Goal: Browse casually: Explore the website without a specific task or goal

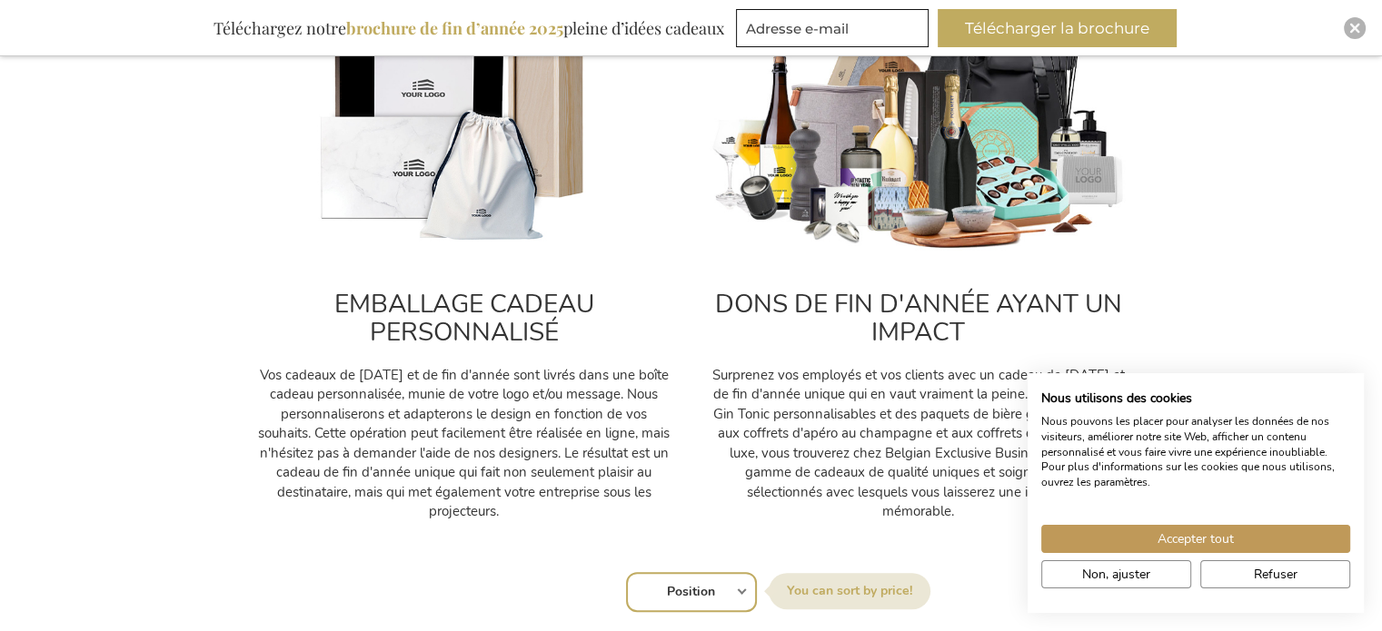
scroll to position [727, 0]
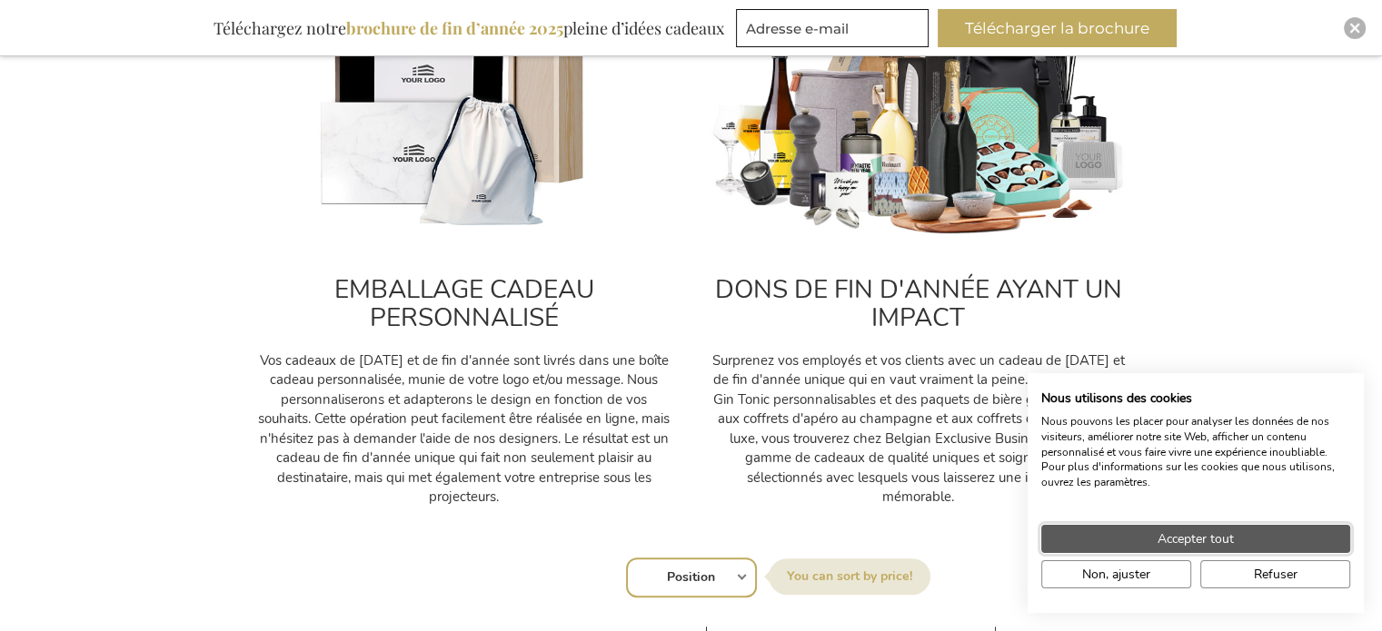
click at [1173, 549] on span "Accepter tout" at bounding box center [1195, 539] width 76 height 19
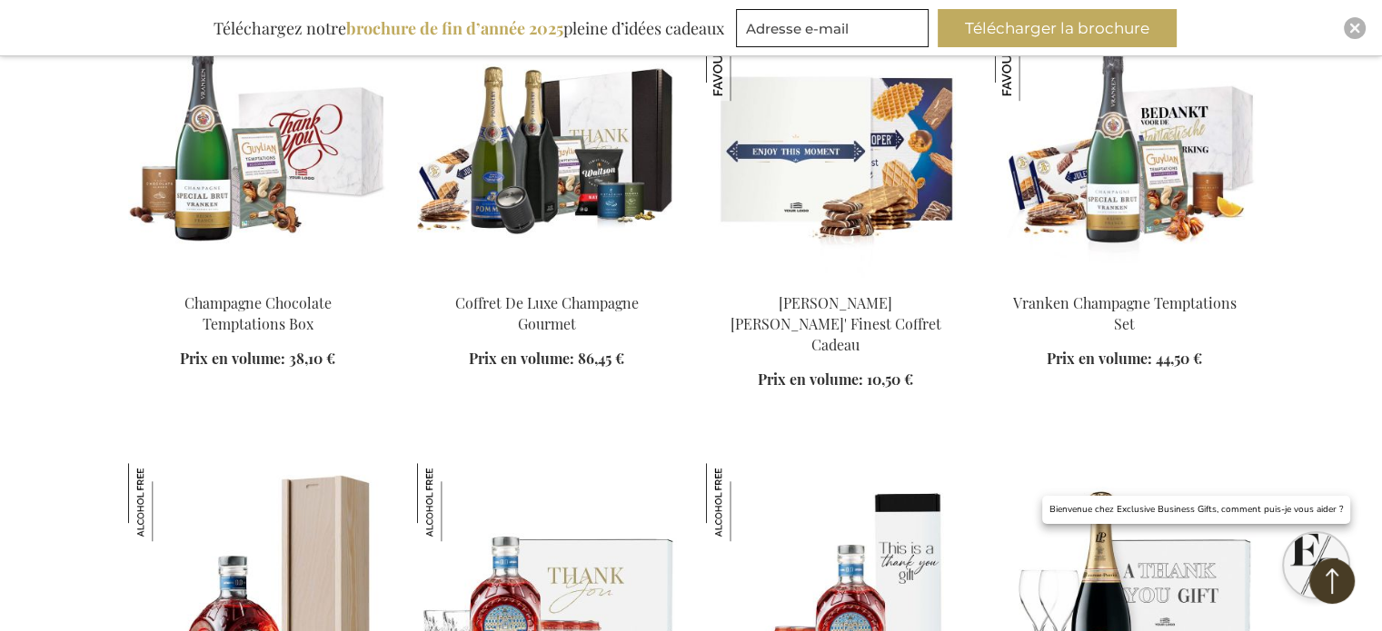
scroll to position [1363, 0]
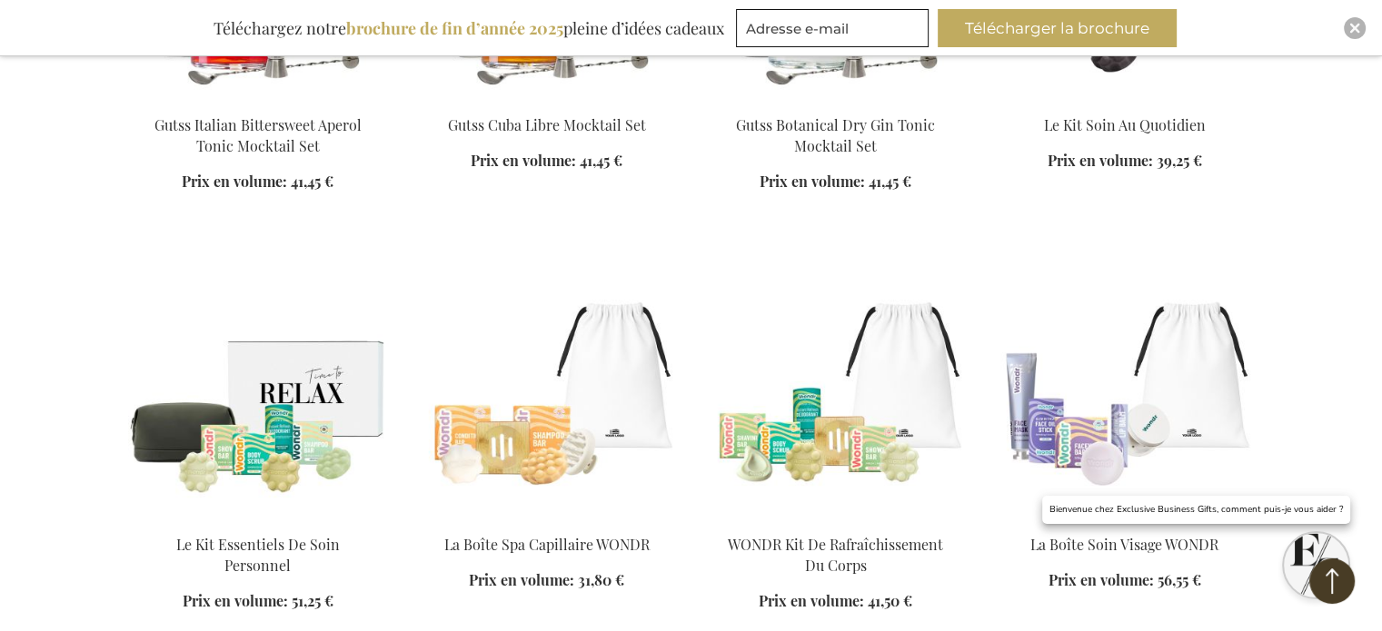
scroll to position [5905, 0]
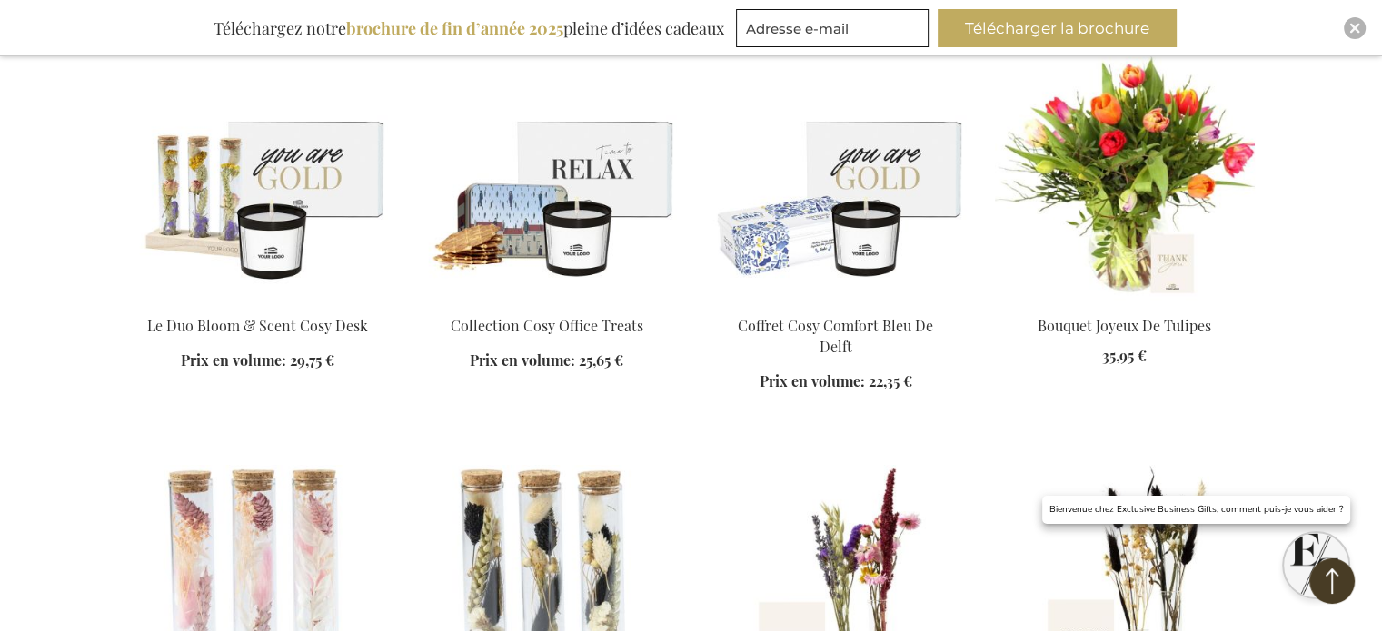
scroll to position [7358, 0]
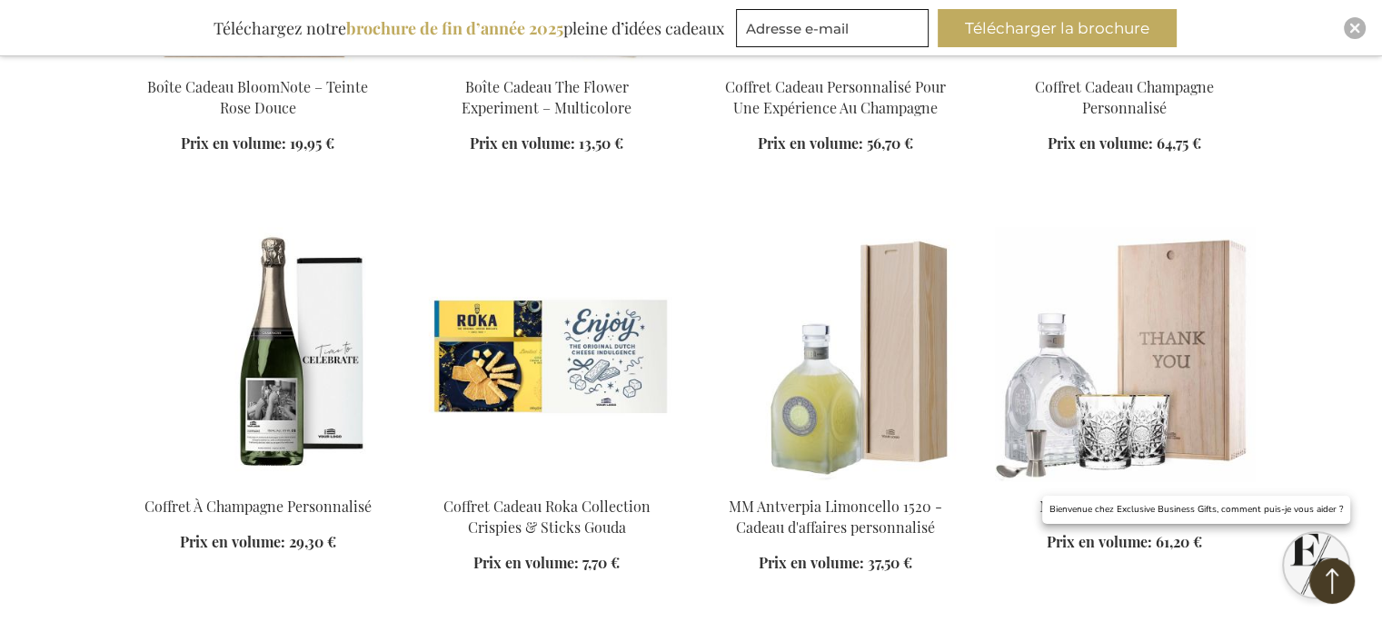
scroll to position [8357, 0]
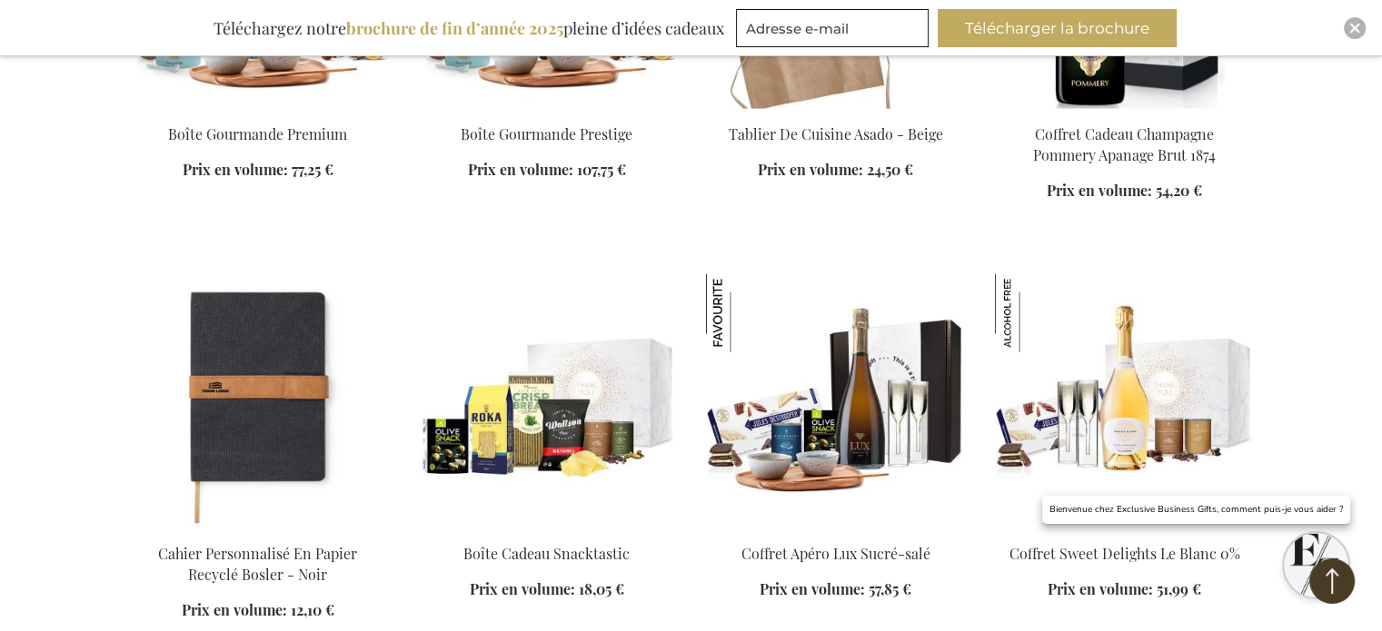
scroll to position [11083, 0]
